Goal: Task Accomplishment & Management: Use online tool/utility

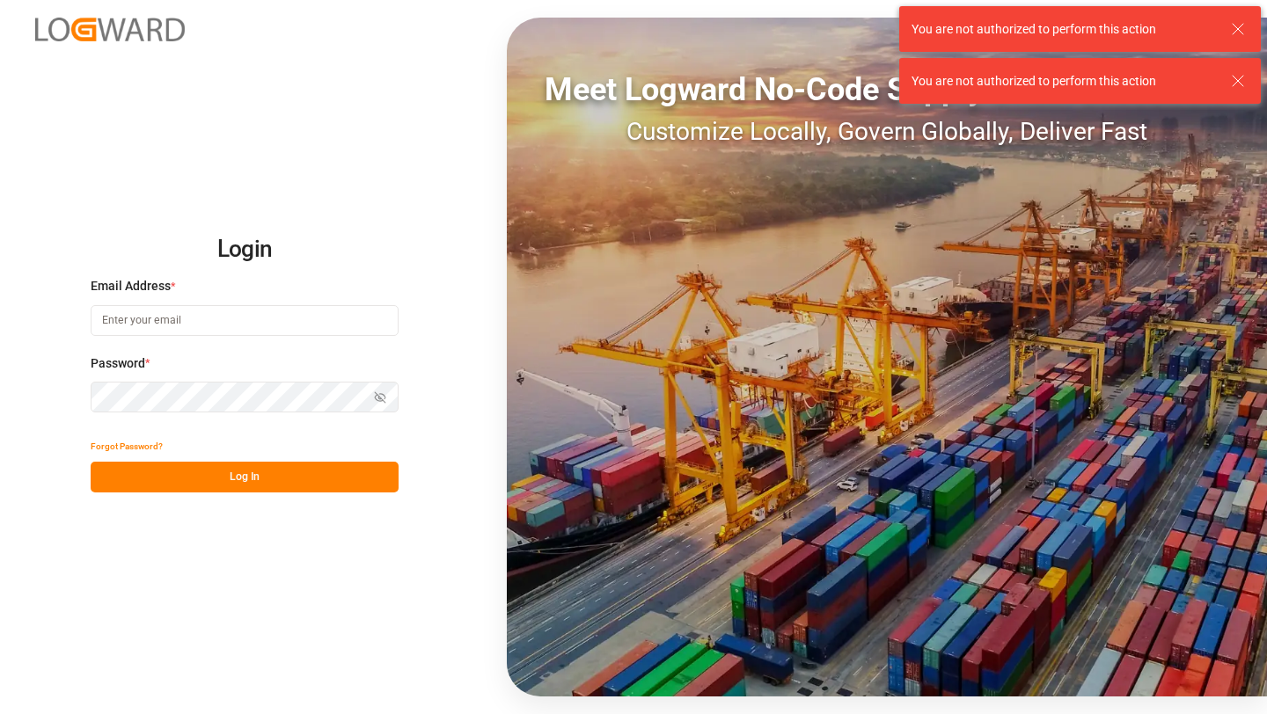
click at [192, 333] on input at bounding box center [245, 320] width 308 height 31
type input "[PERSON_NAME][EMAIL_ADDRESS][DOMAIN_NAME]"
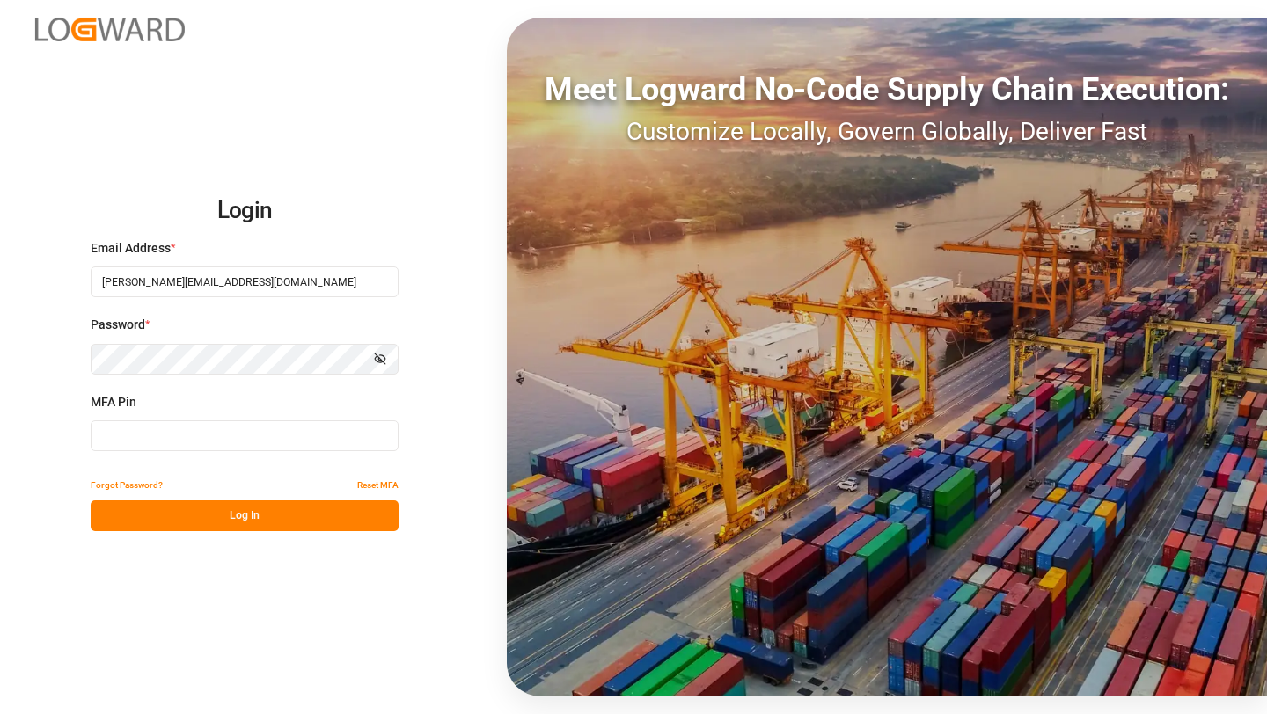
click at [184, 426] on input at bounding box center [245, 435] width 308 height 31
type input "511284"
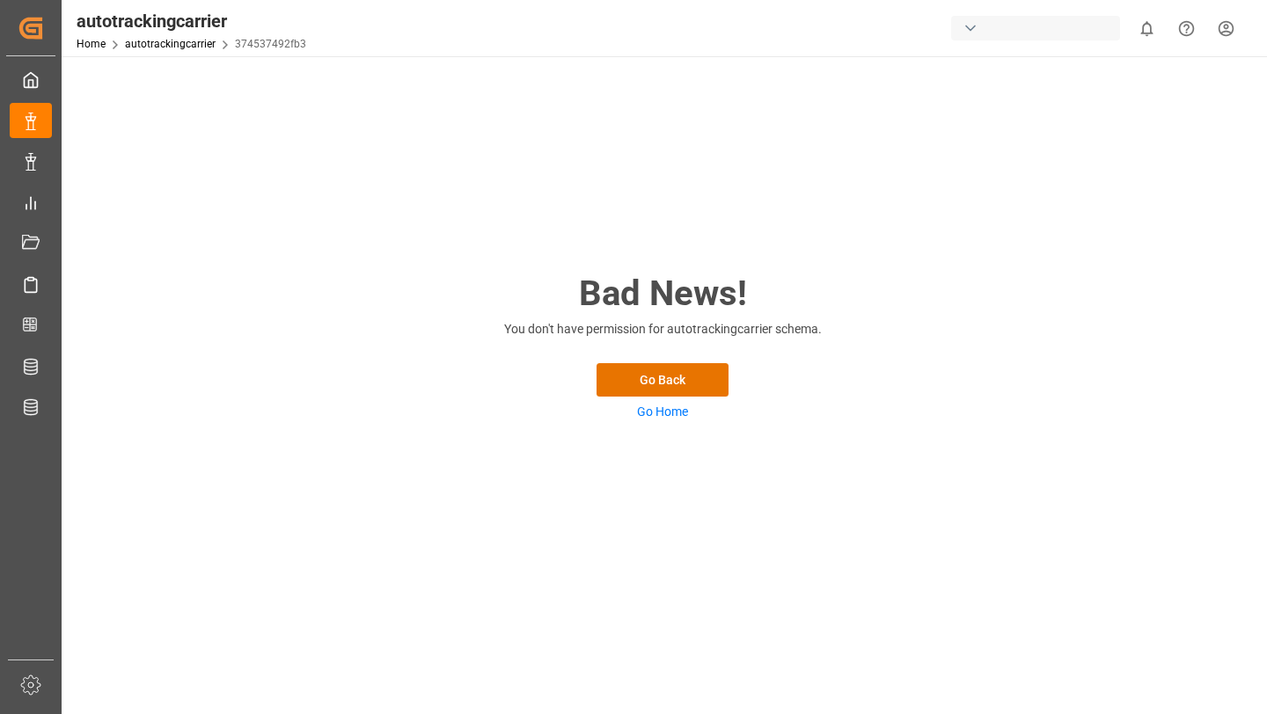
click at [976, 30] on div "button" at bounding box center [1035, 28] width 169 height 25
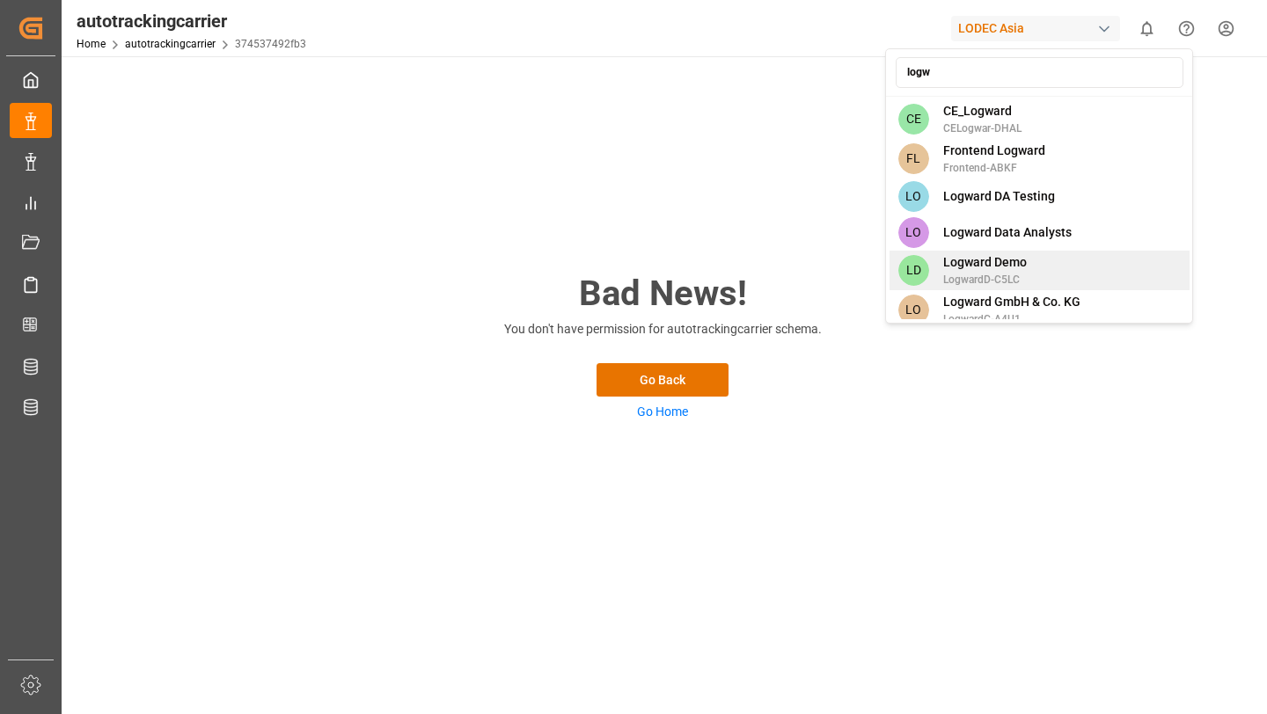
scroll to position [21, 0]
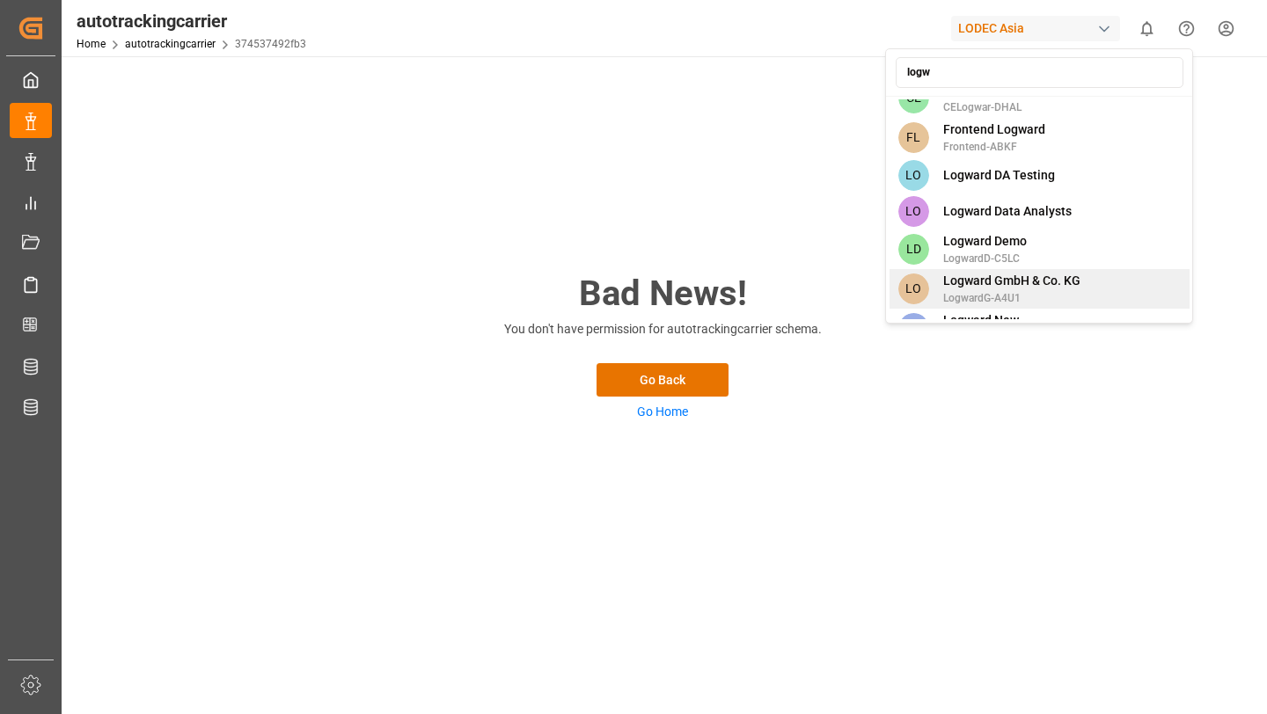
type input "logw"
click at [981, 281] on span "Logward GmbH & Co. KG" at bounding box center [1011, 281] width 137 height 18
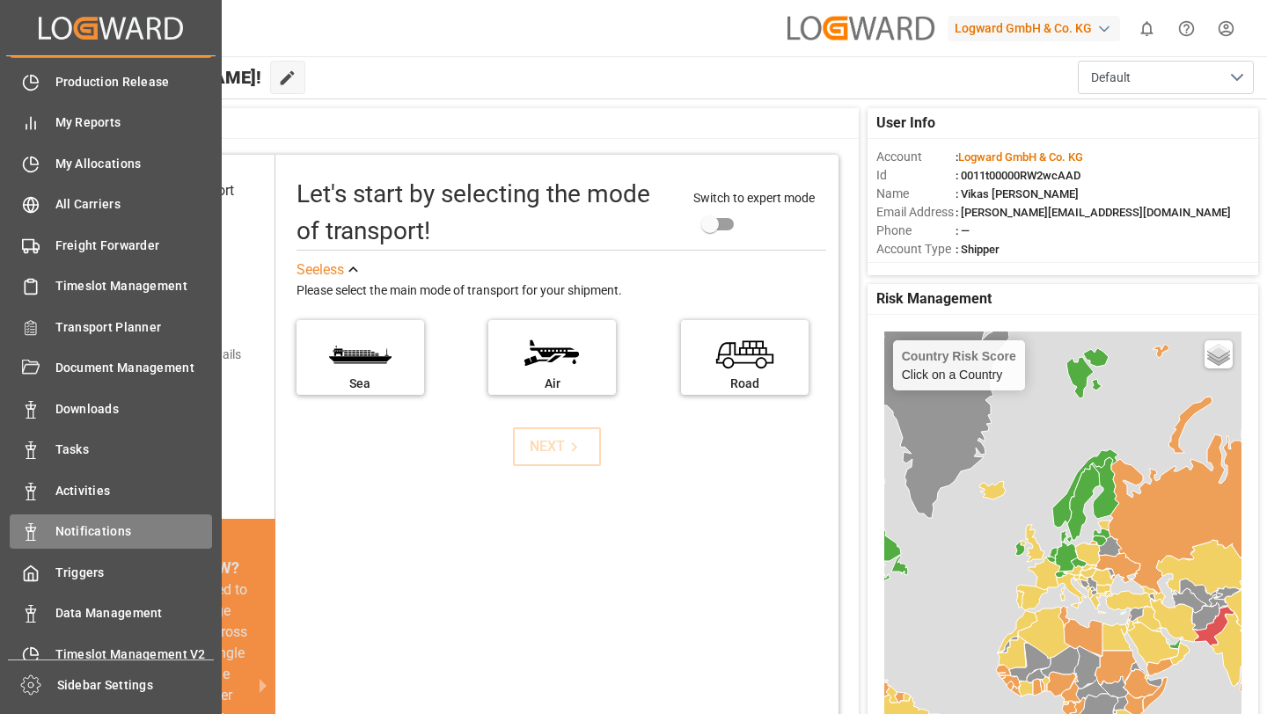
scroll to position [40, 0]
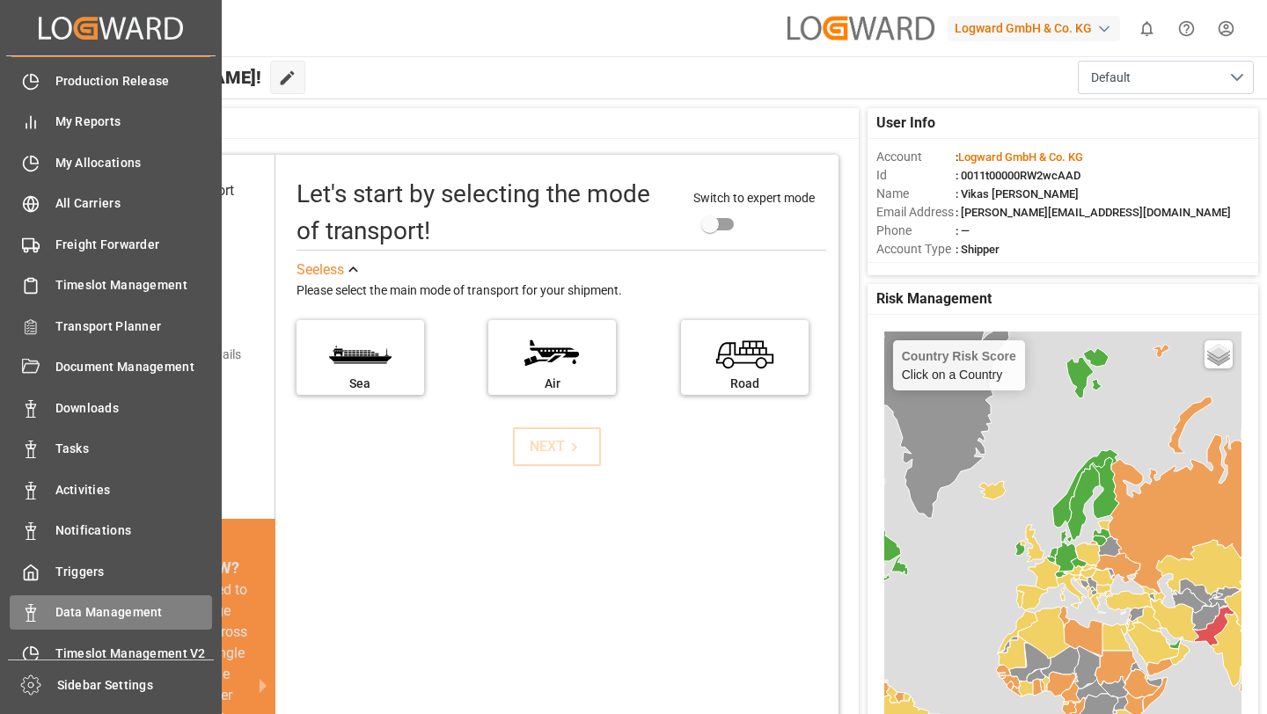
click at [77, 609] on span "Data Management" at bounding box center [133, 612] width 157 height 18
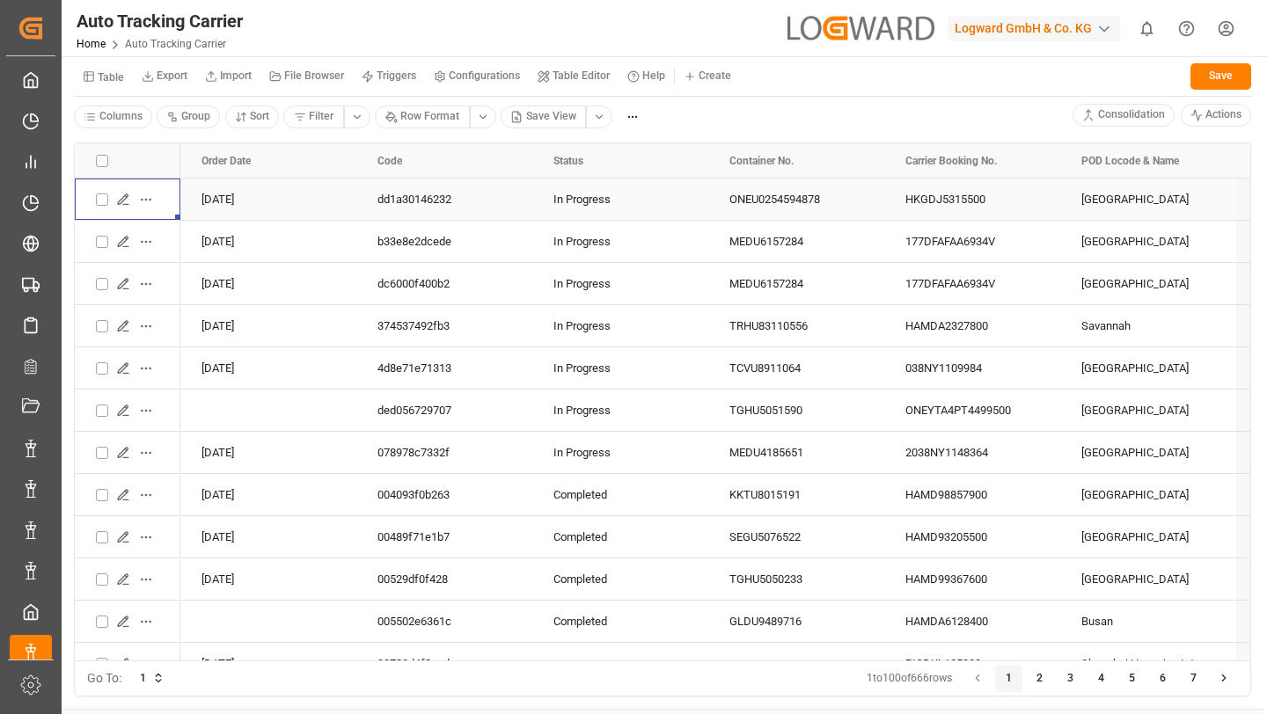
click at [119, 194] on icon "Press SPACE to select this row." at bounding box center [123, 200] width 14 height 14
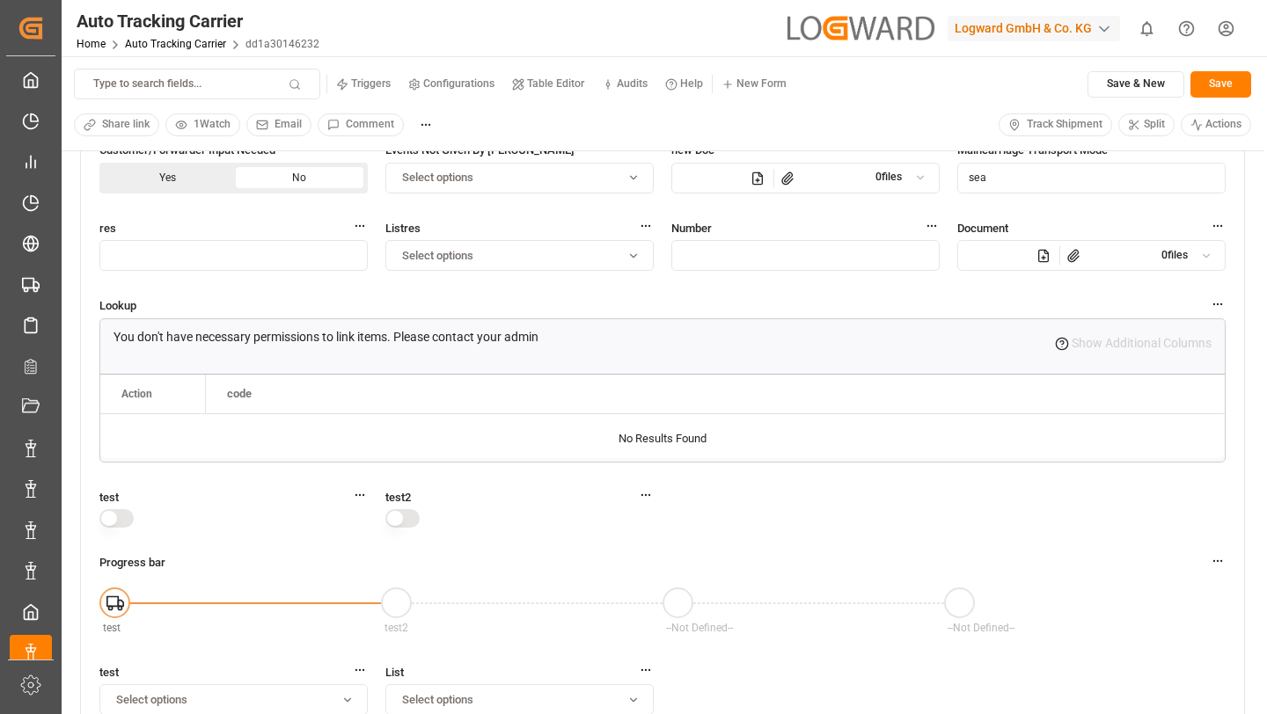
scroll to position [1737, 0]
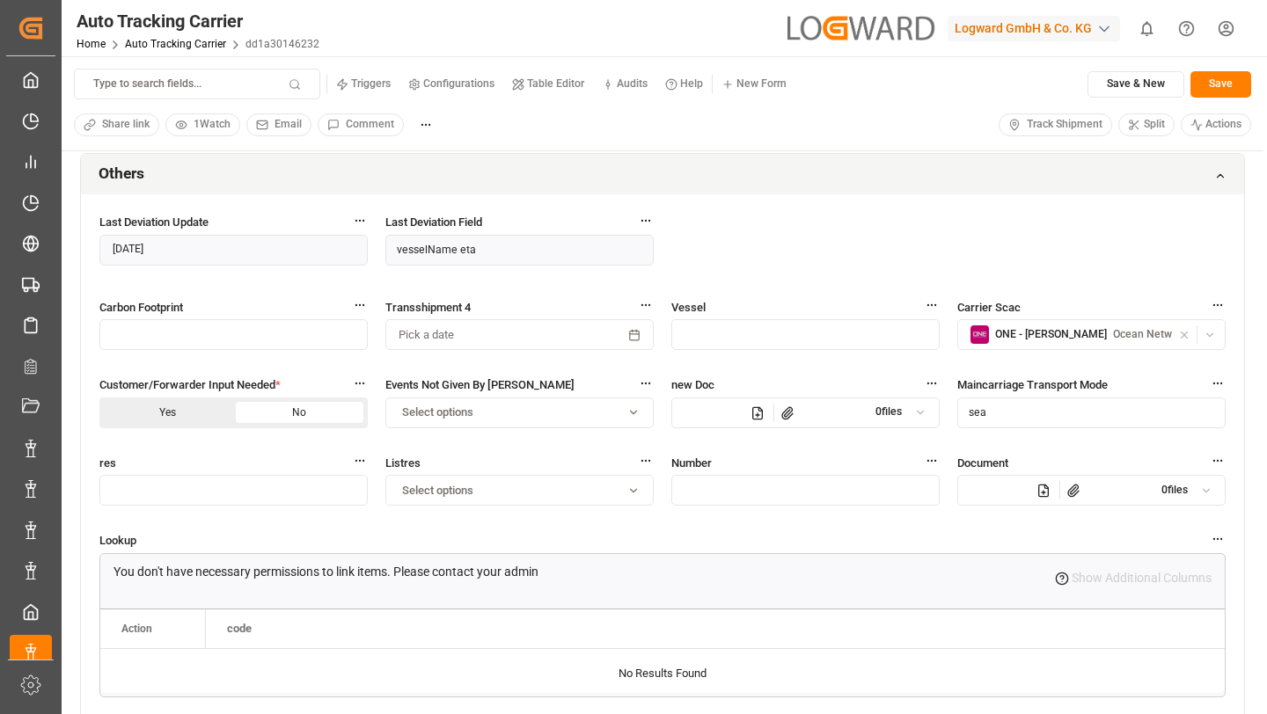
click at [233, 84] on button "Type to search fields..." at bounding box center [197, 84] width 246 height 31
type input "togg"
click at [131, 165] on p "boolean • toggle" at bounding box center [185, 165] width 189 height 16
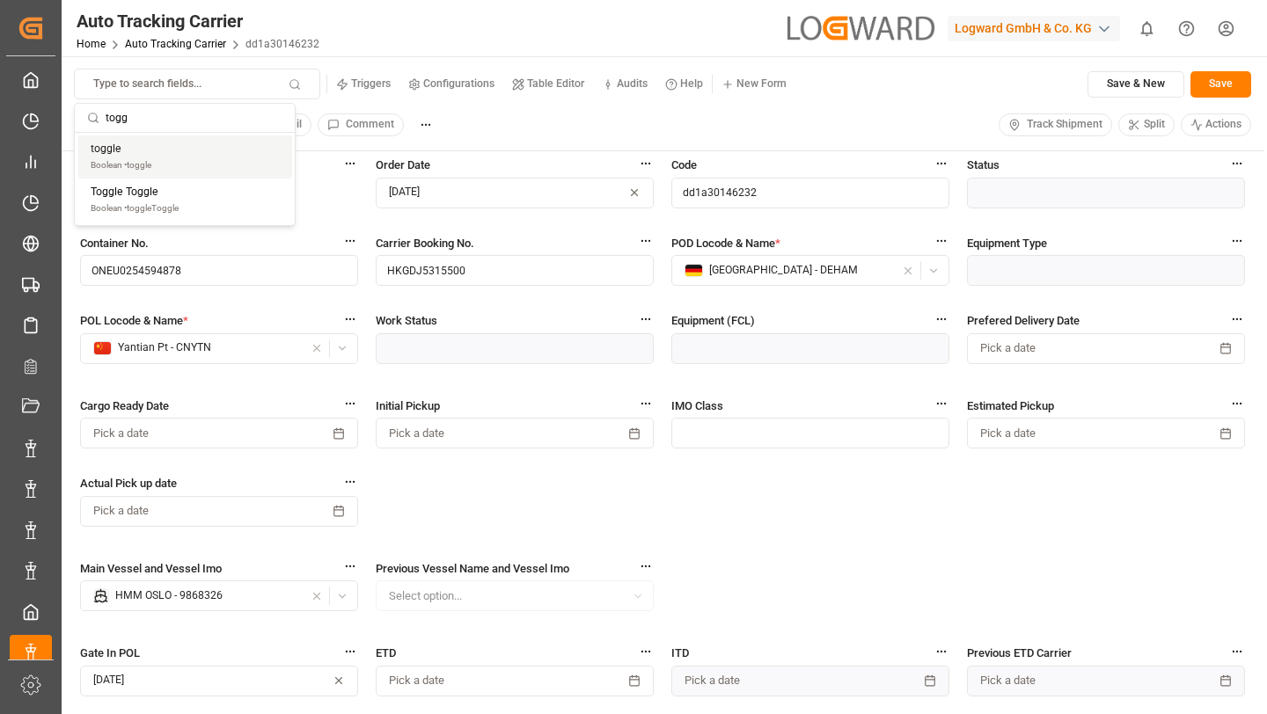
scroll to position [0, 0]
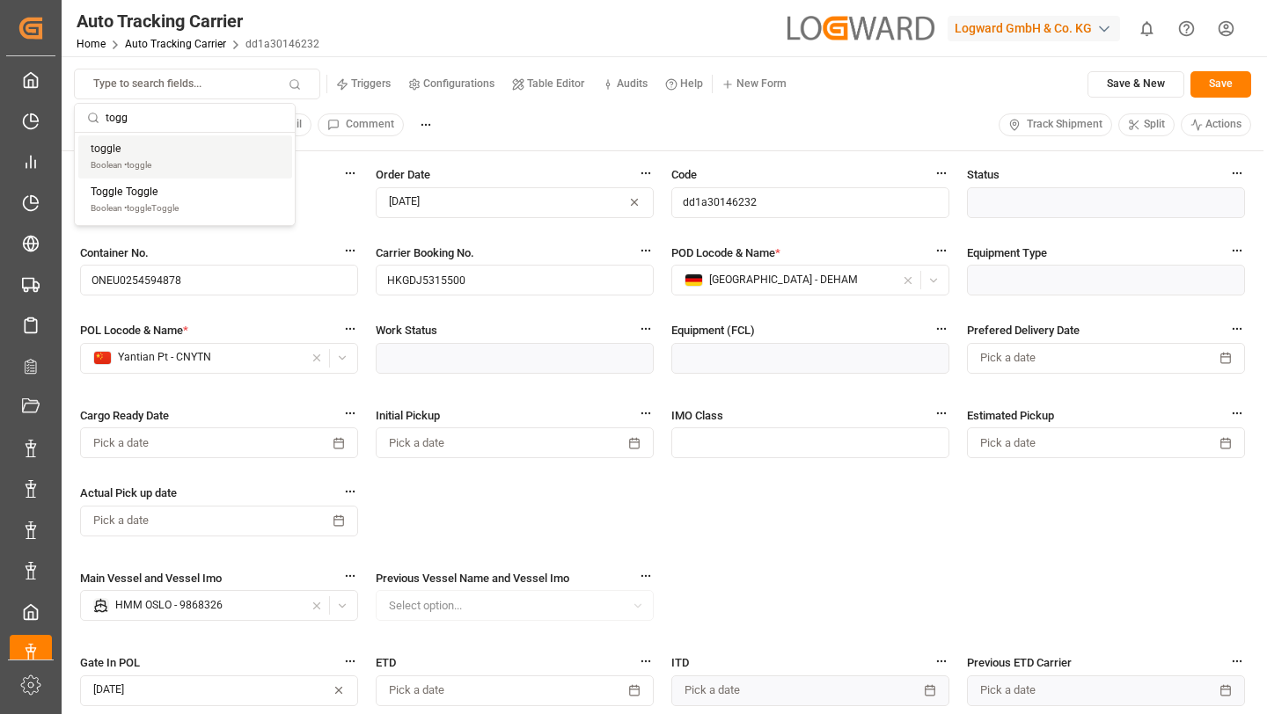
click at [131, 165] on p "boolean • toggle" at bounding box center [185, 165] width 189 height 16
click at [755, 522] on div "toggle Order Date [DATE] Code dd1a30146232 Status Container No. ONEU0254594878 …" at bounding box center [662, 529] width 1165 height 729
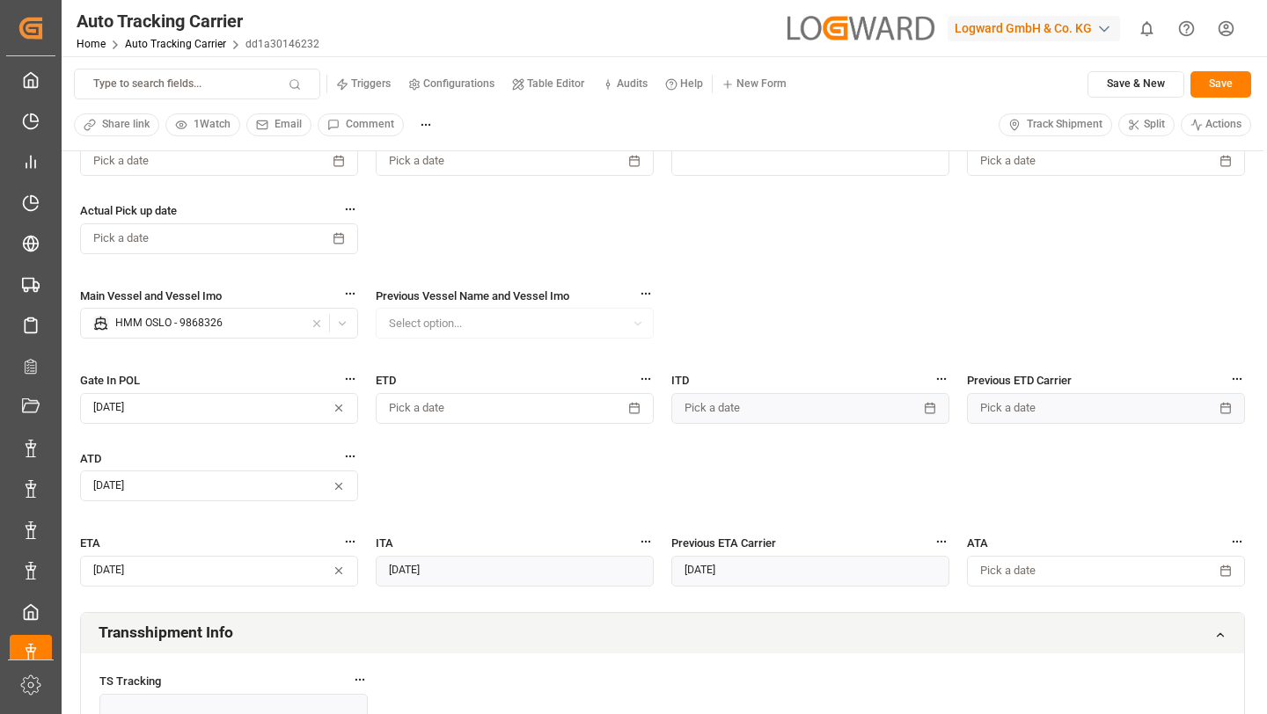
scroll to position [289, 0]
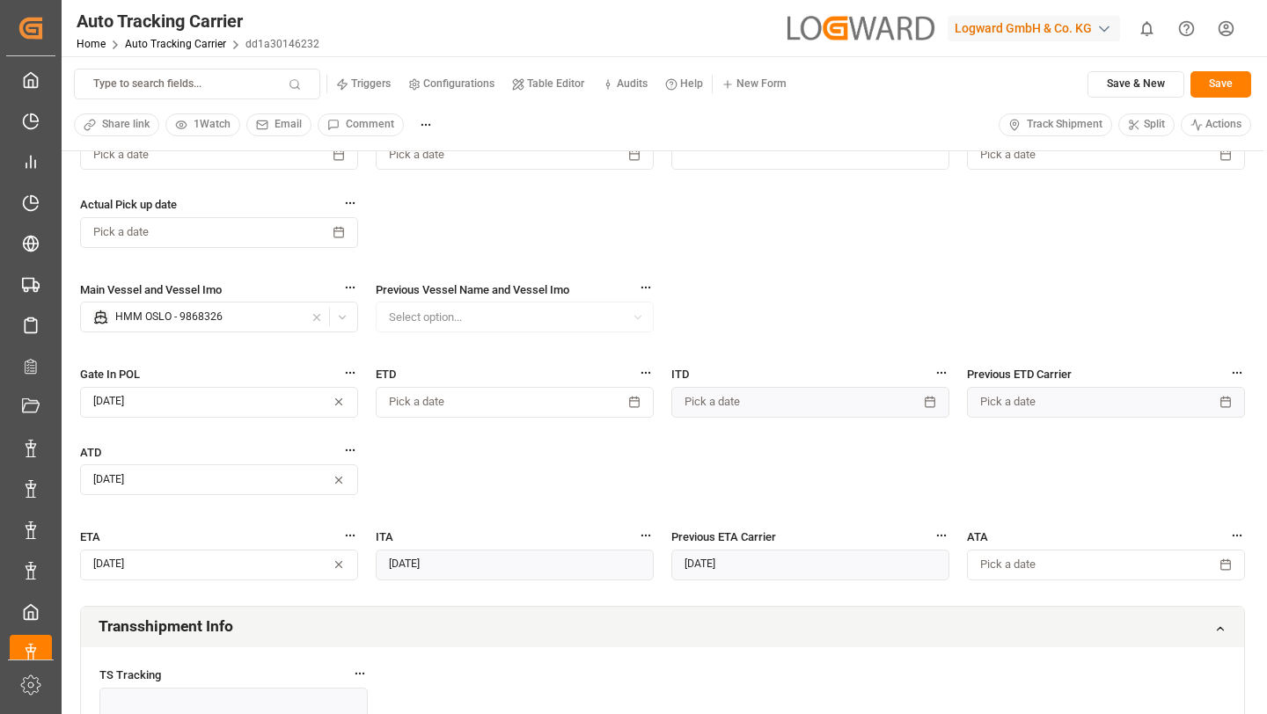
click at [204, 98] on button "Type to search fields..." at bounding box center [197, 84] width 246 height 31
type input "ord"
click at [151, 147] on div "Order Date Go to" at bounding box center [185, 150] width 189 height 16
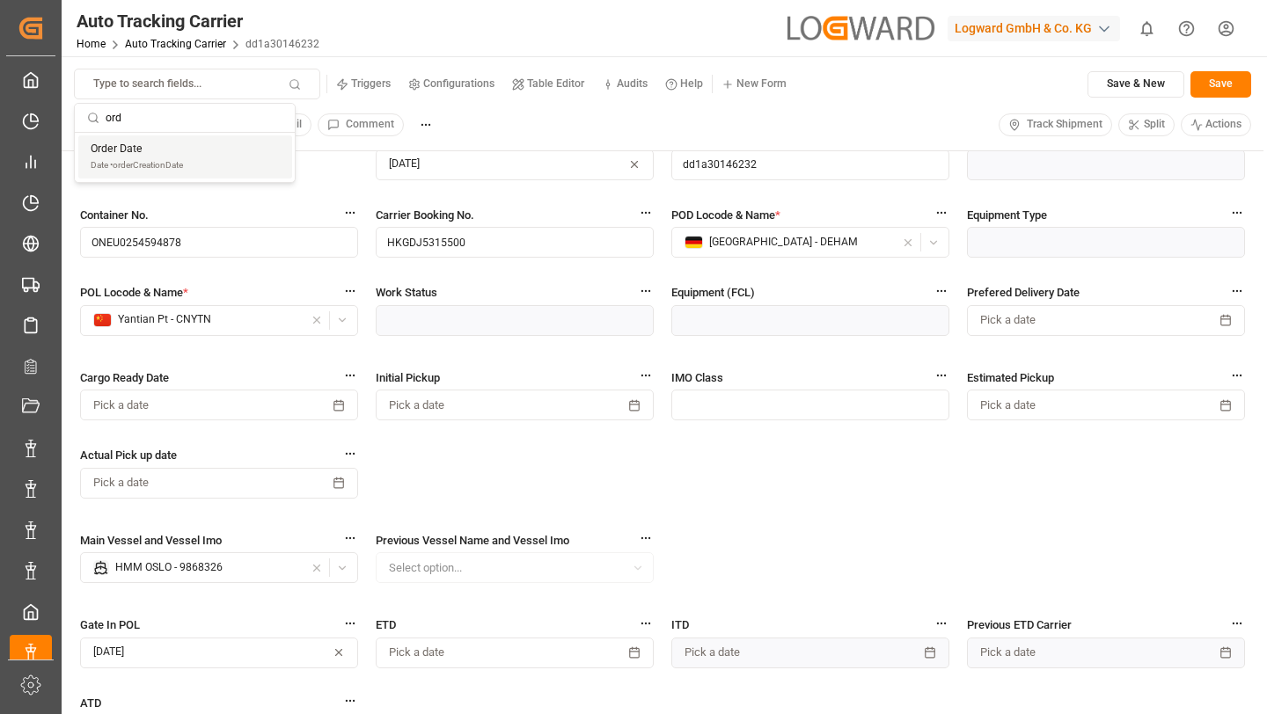
scroll to position [0, 0]
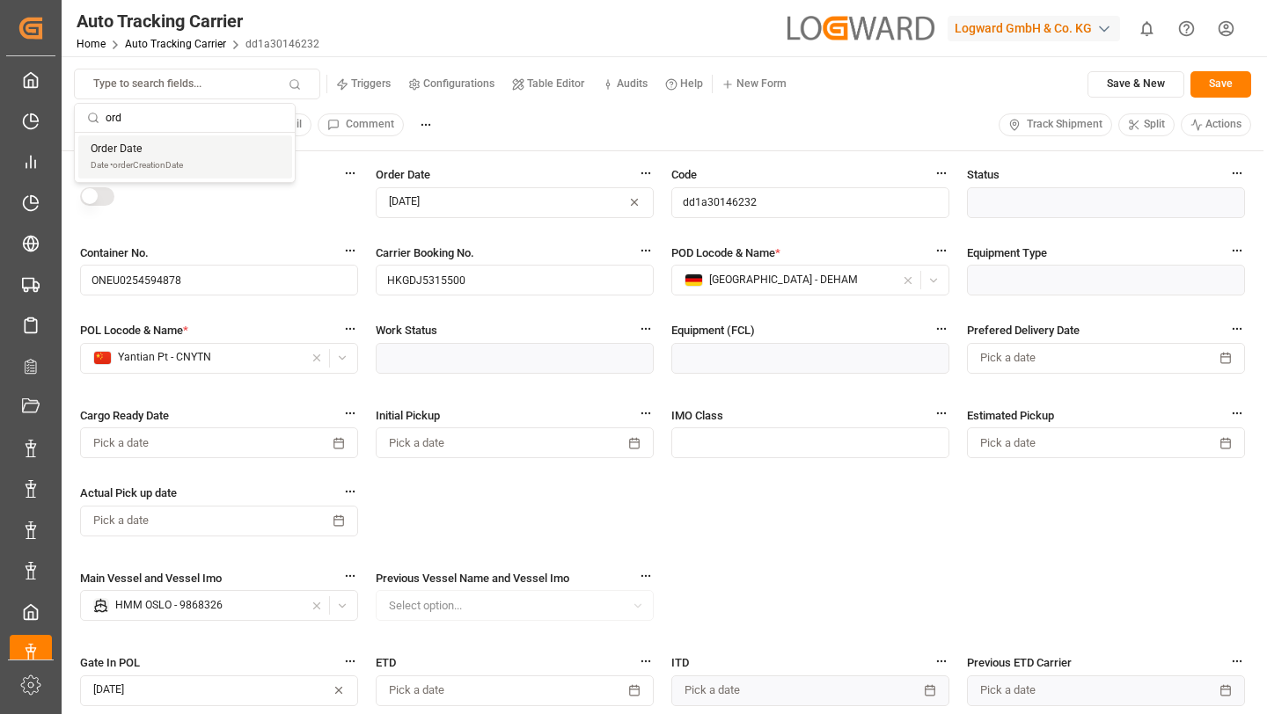
click at [486, 193] on button "[DATE]" at bounding box center [515, 202] width 278 height 31
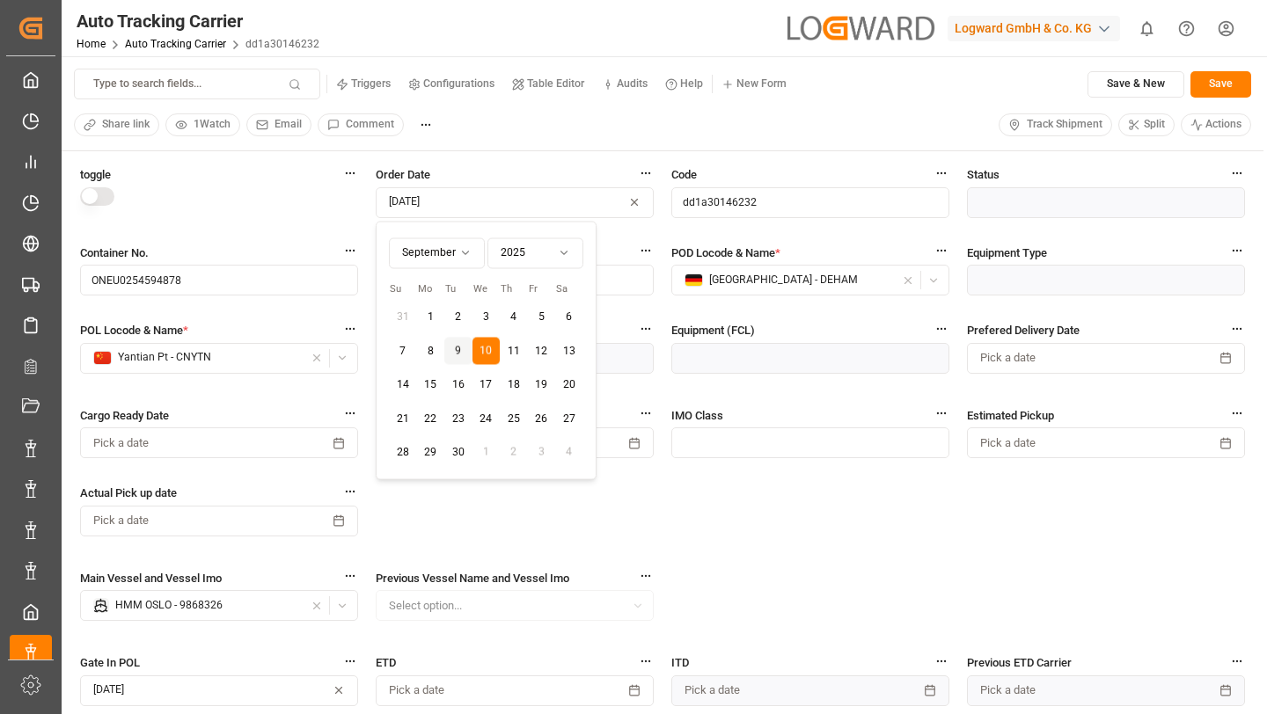
click at [510, 348] on button "11" at bounding box center [514, 351] width 28 height 28
click at [638, 14] on div "Auto Tracking Carrier Home Auto Tracking Carrier dd1a30146232 Logward GmbH & Co…" at bounding box center [657, 28] width 1217 height 56
